Goal: Information Seeking & Learning: Learn about a topic

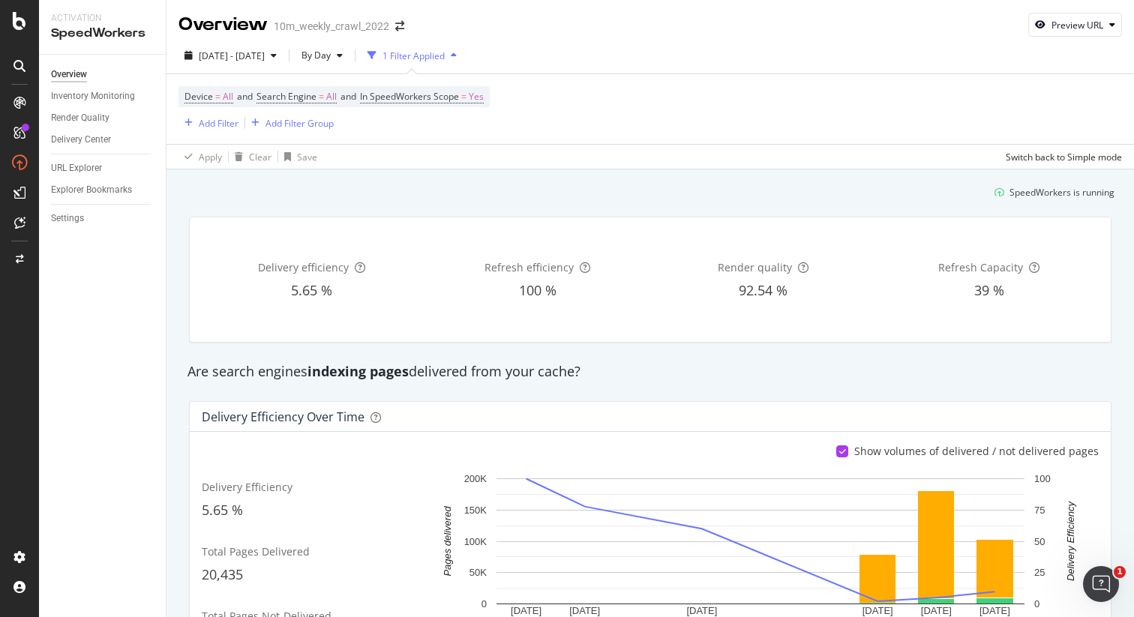
scroll to position [136, 0]
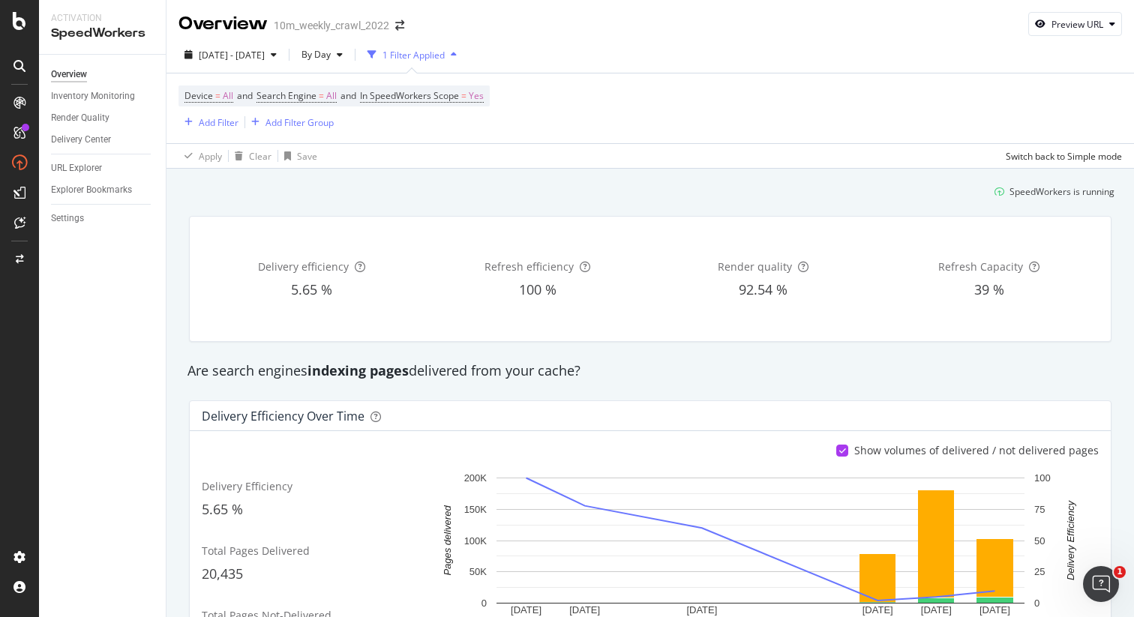
scroll to position [0, 0]
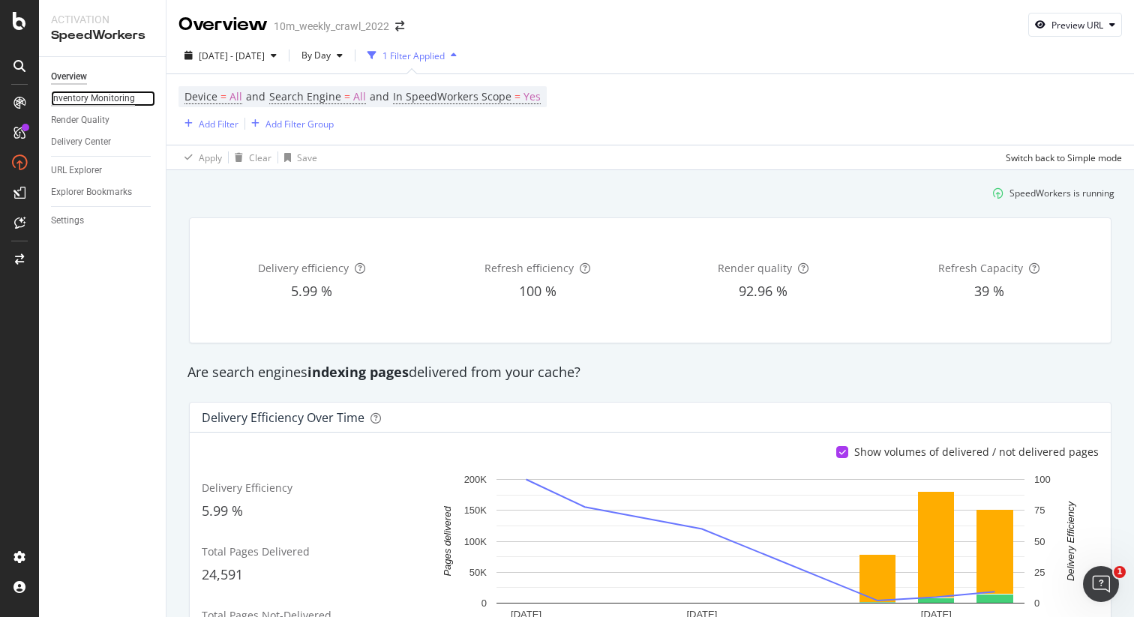
click at [113, 101] on div "Inventory Monitoring" at bounding box center [93, 99] width 84 height 16
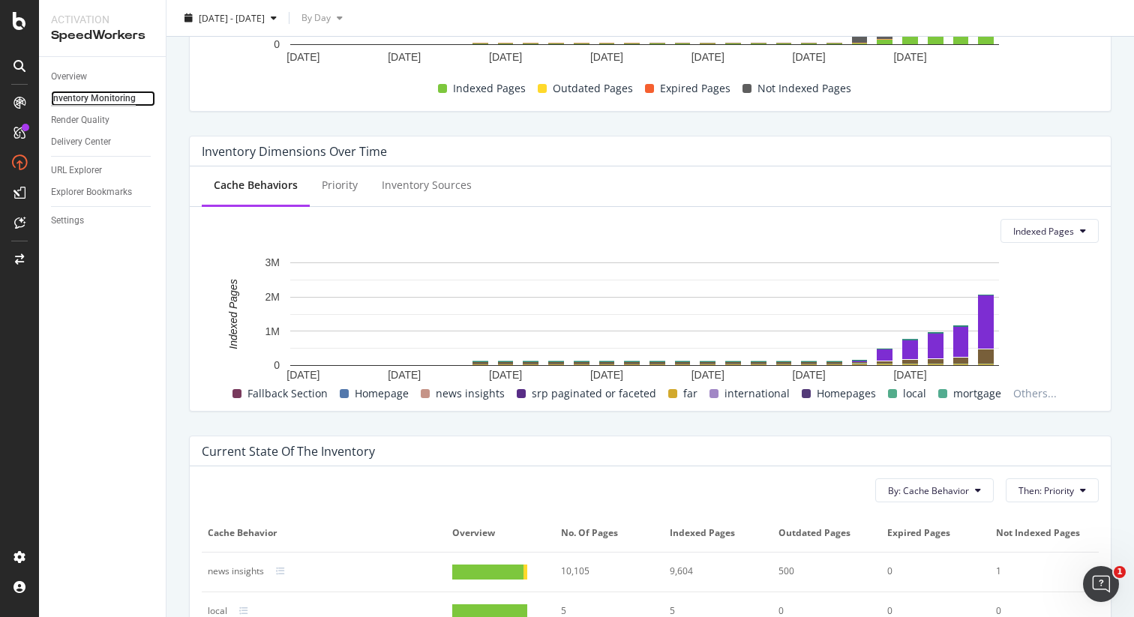
scroll to position [382, 0]
click at [1033, 392] on span "Others..." at bounding box center [1034, 393] width 55 height 18
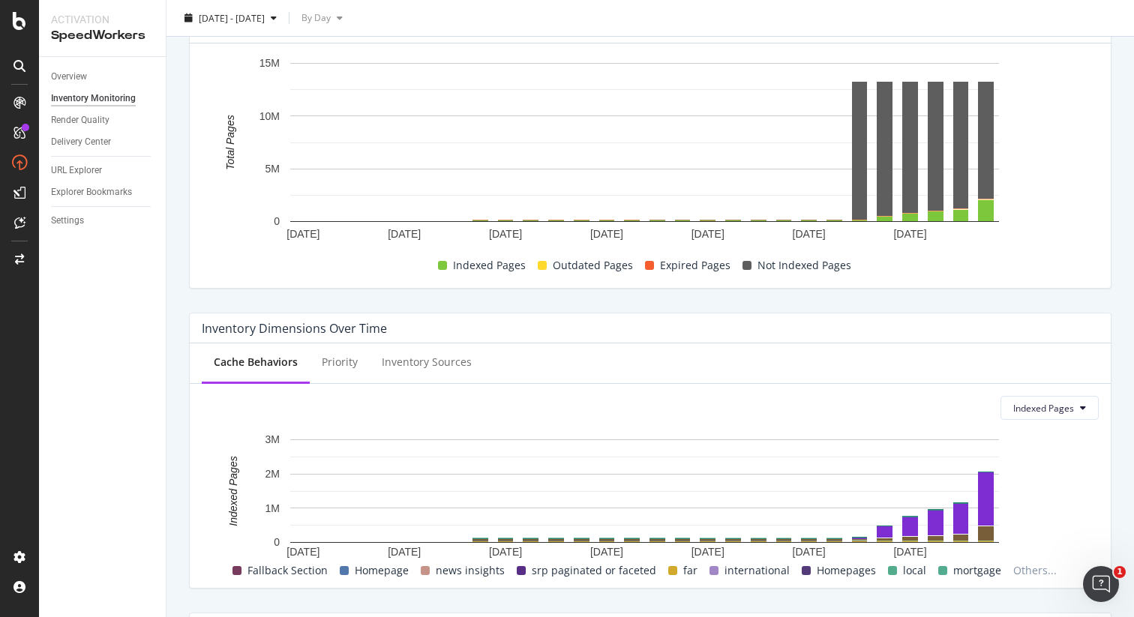
scroll to position [0, 0]
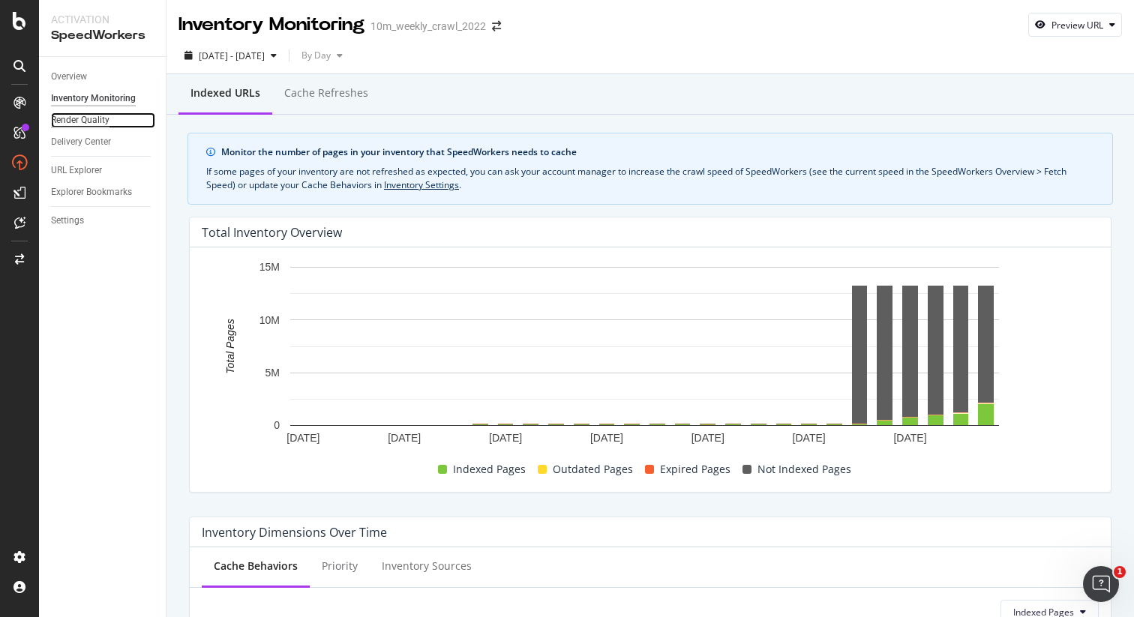
click at [106, 123] on div "Render Quality" at bounding box center [80, 120] width 58 height 16
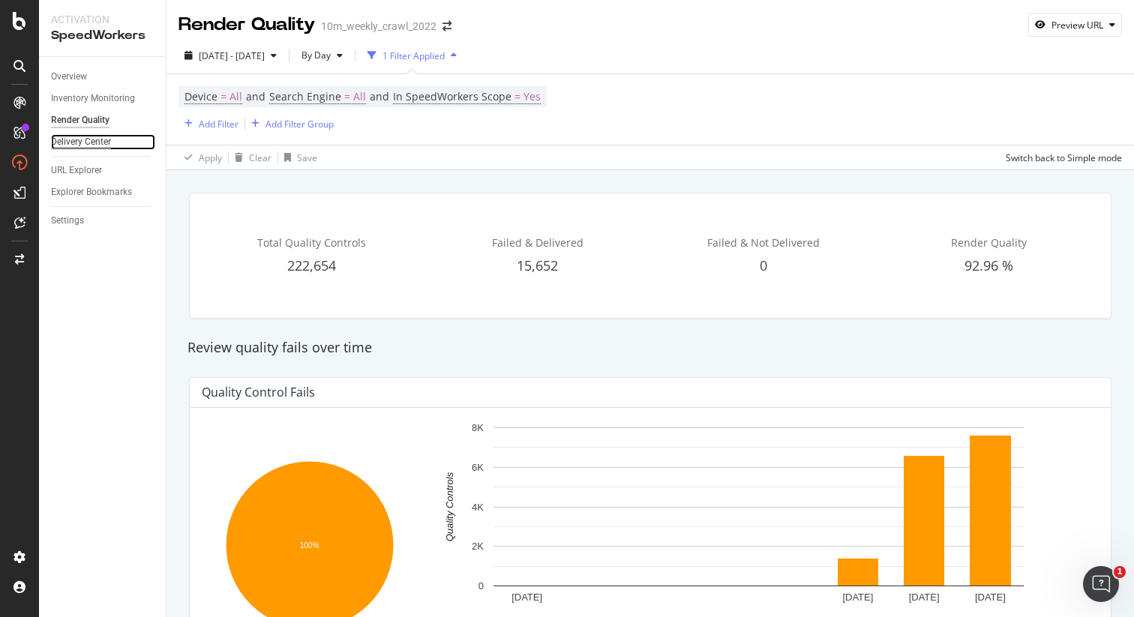
click at [108, 147] on div "Delivery Center" at bounding box center [81, 142] width 60 height 16
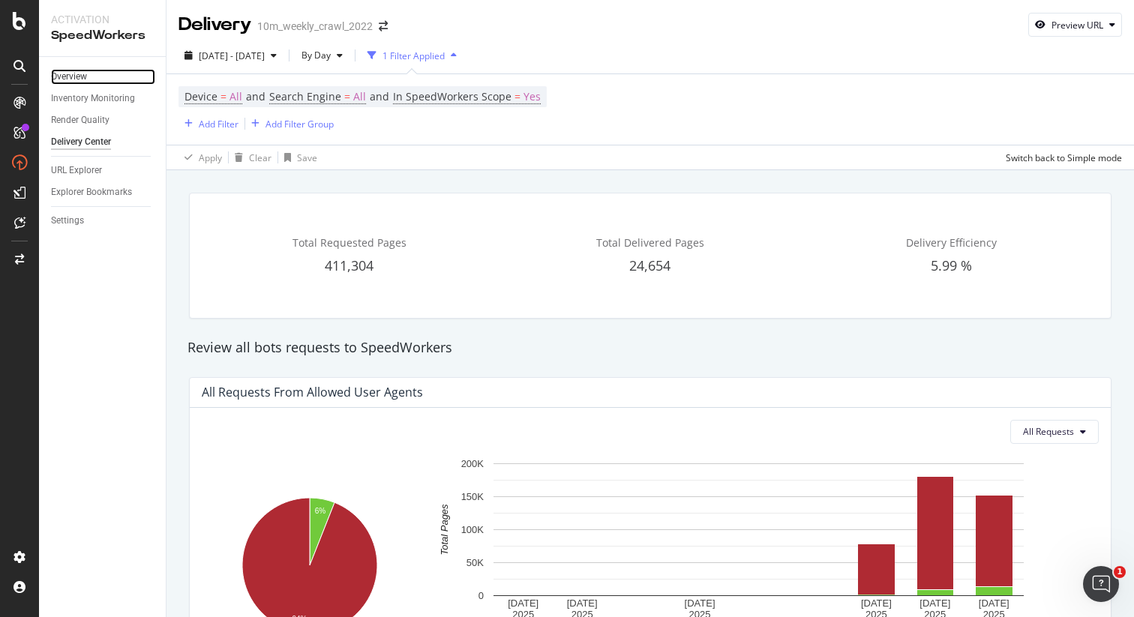
click at [97, 76] on link "Overview" at bounding box center [103, 77] width 104 height 16
